Goal: Information Seeking & Learning: Learn about a topic

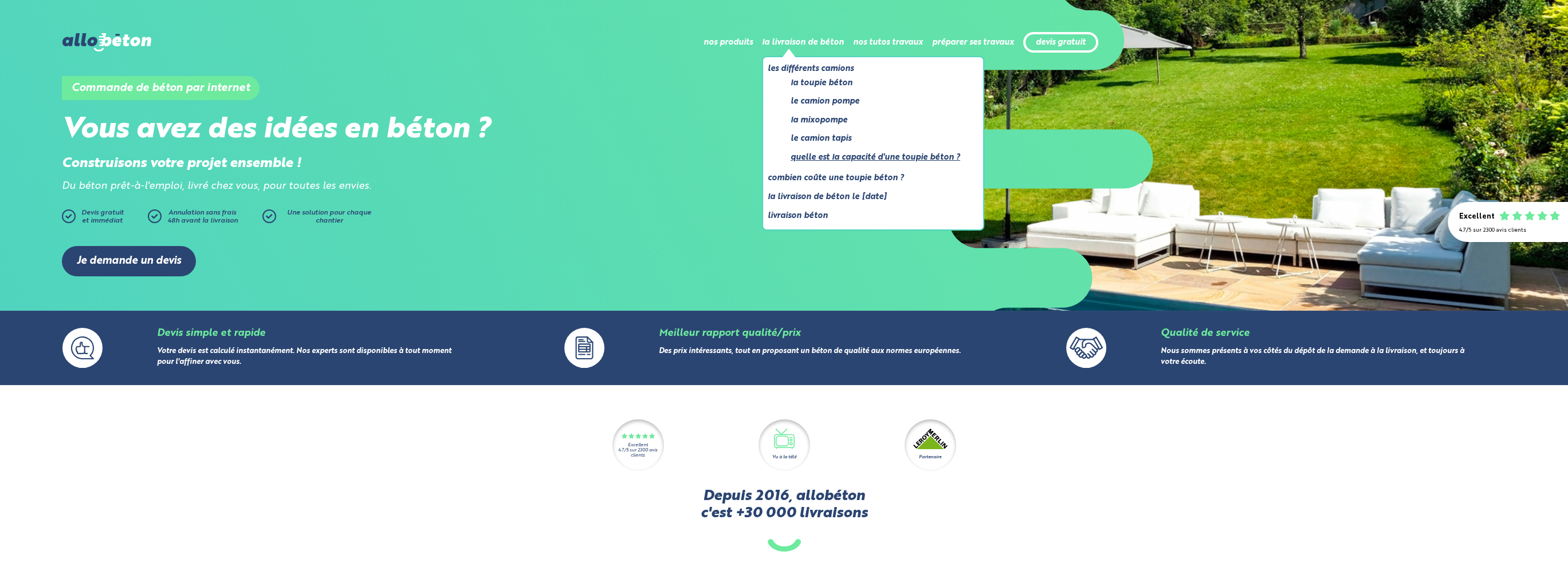
click at [872, 158] on link "Quelle est la capacité d'une toupie béton ?" at bounding box center [875, 158] width 170 height 14
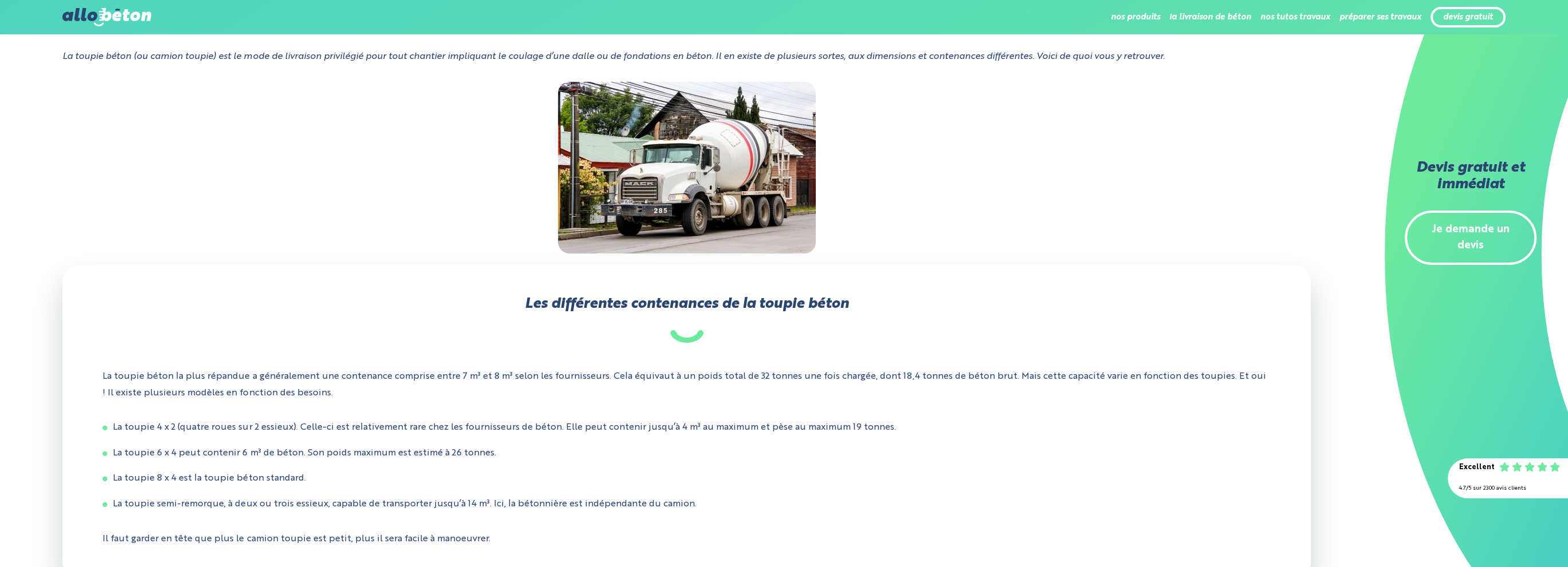
scroll to position [191, 0]
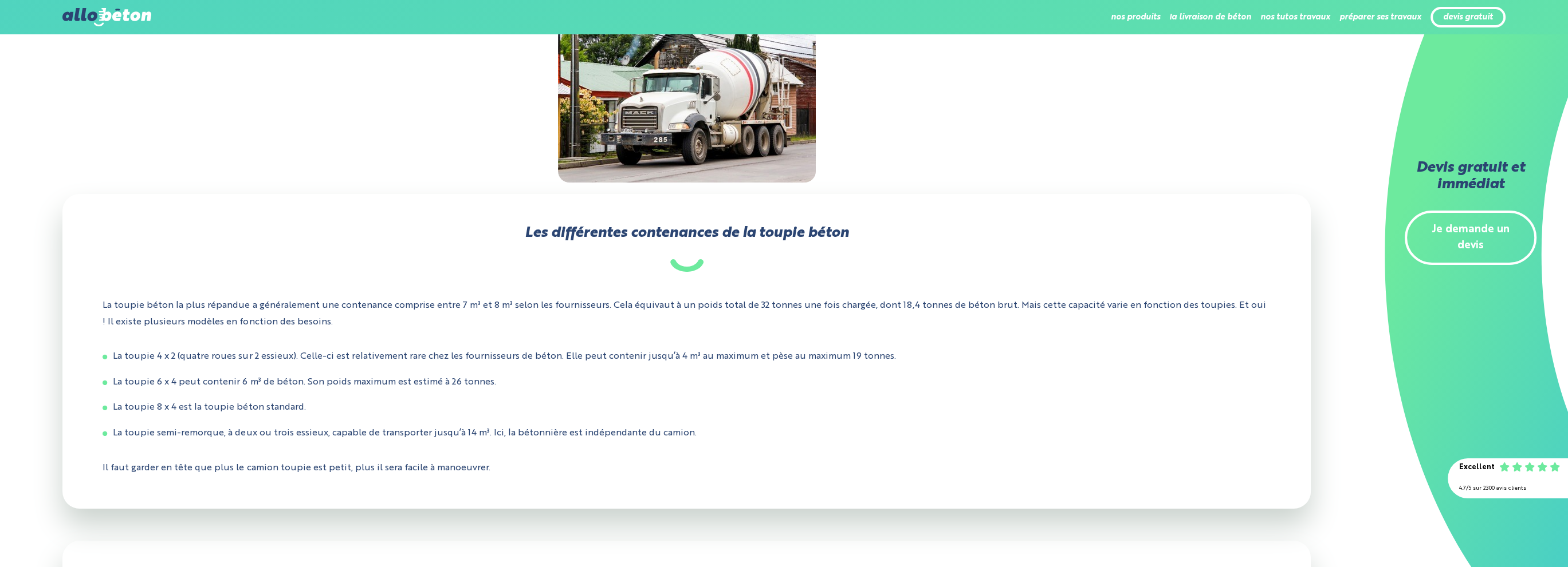
click at [904, 347] on div "Les différentes contenances de la toupie béton La toupie béton la plus répandue…" at bounding box center [686, 351] width 1248 height 314
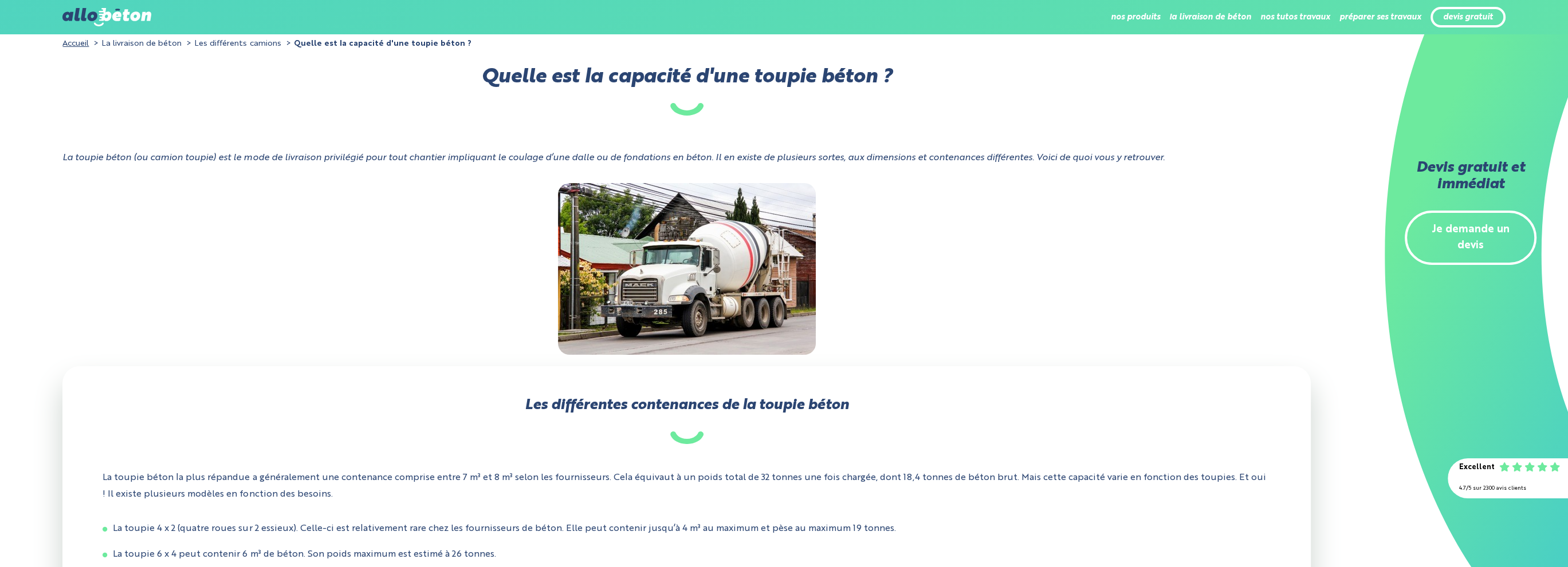
scroll to position [0, 0]
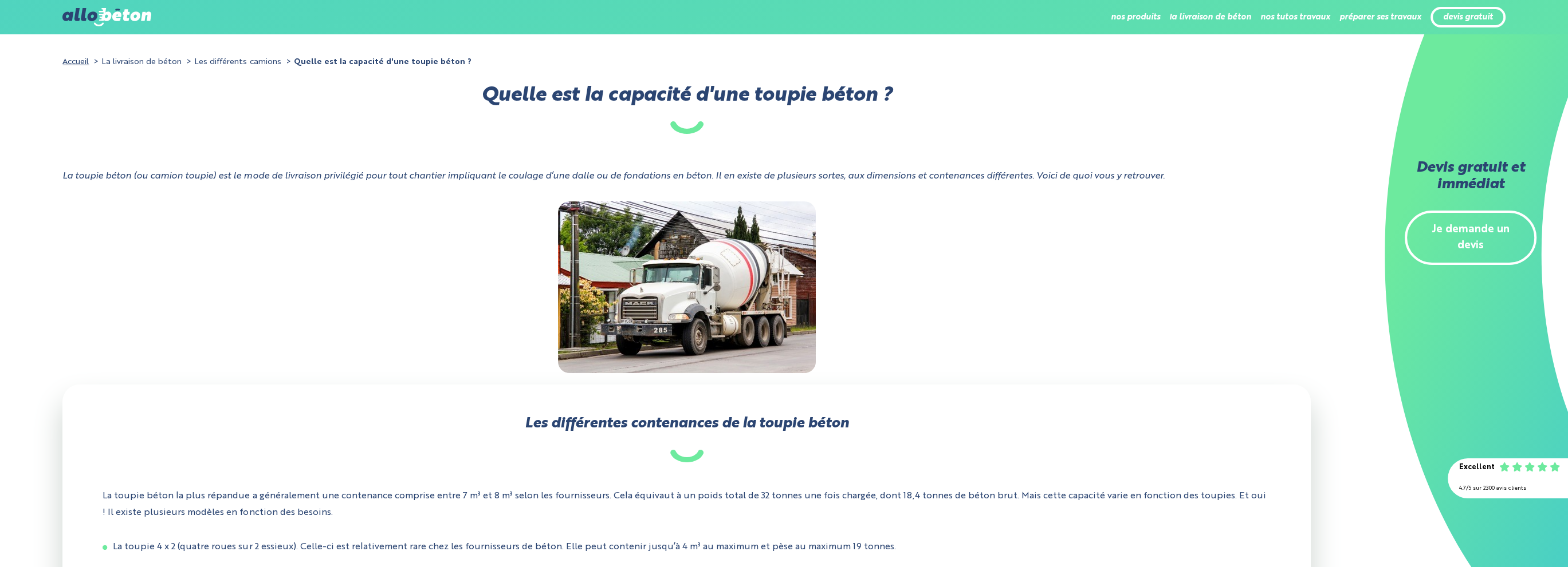
click at [470, 127] on h1 "Quelle est la capacité d'une toupie béton ?" at bounding box center [686, 110] width 1248 height 46
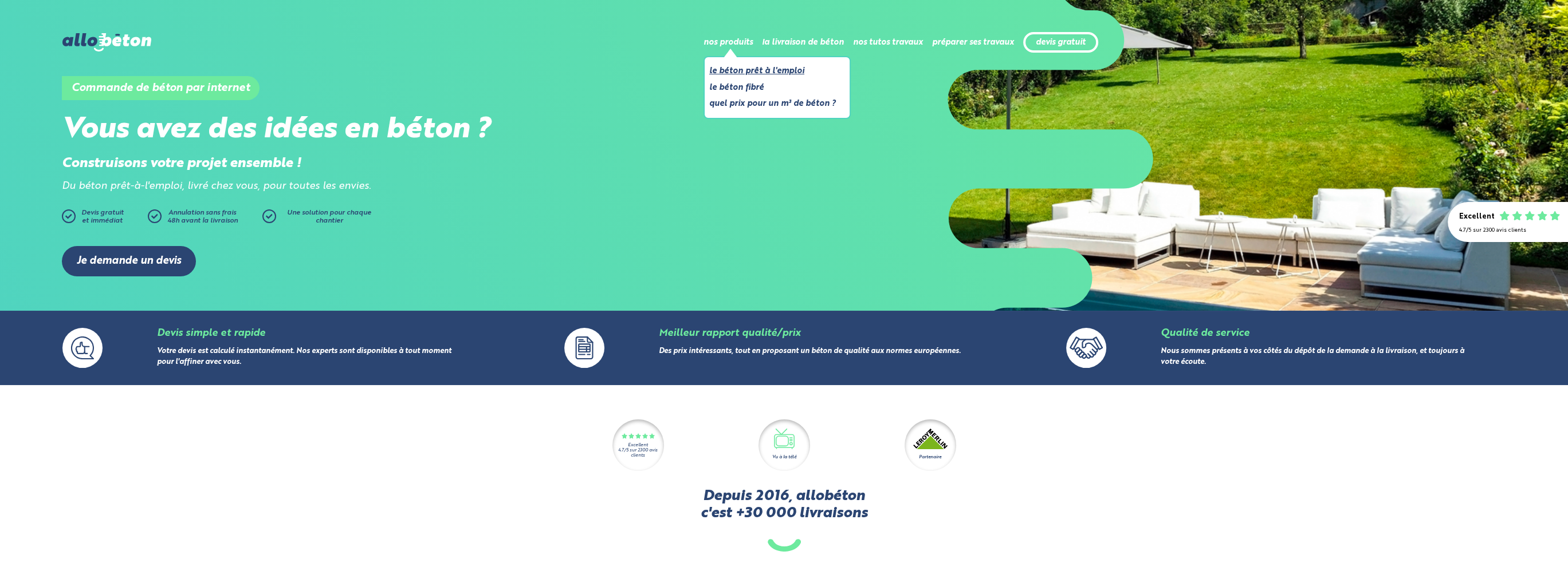
click at [745, 75] on link "Le béton prêt à l'emploi" at bounding box center [772, 71] width 127 height 14
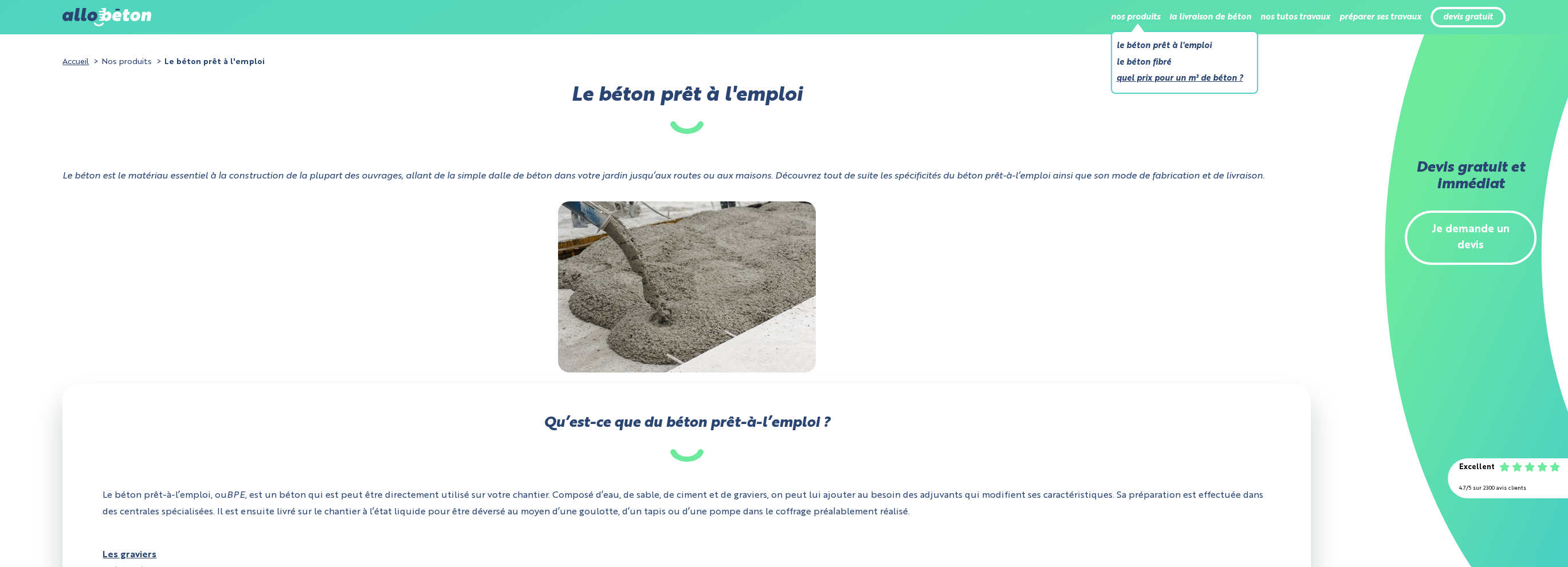
click at [1193, 84] on link "Quel prix pour un m³ de béton ?" at bounding box center [1180, 79] width 127 height 14
